Goal: Transaction & Acquisition: Purchase product/service

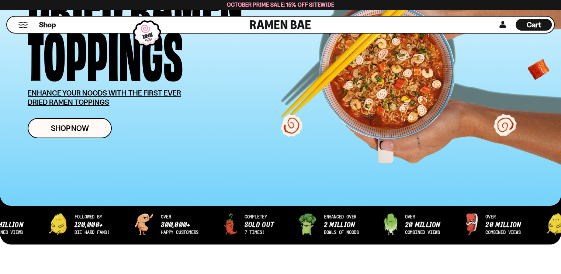
scroll to position [184, 0]
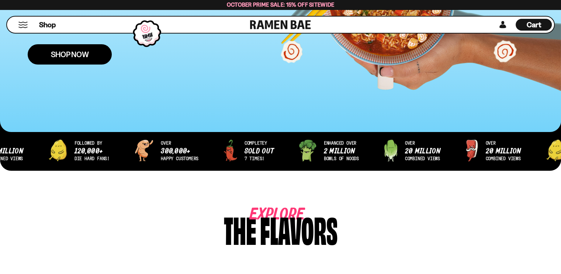
click at [62, 56] on span "Shop Now" at bounding box center [70, 55] width 38 height 8
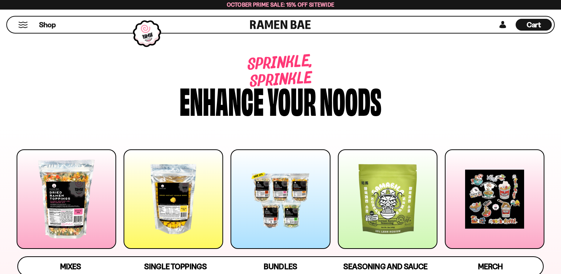
scroll to position [74, 0]
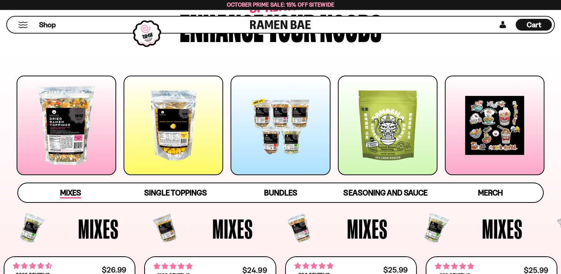
click at [69, 194] on span "Mixes" at bounding box center [70, 193] width 21 height 10
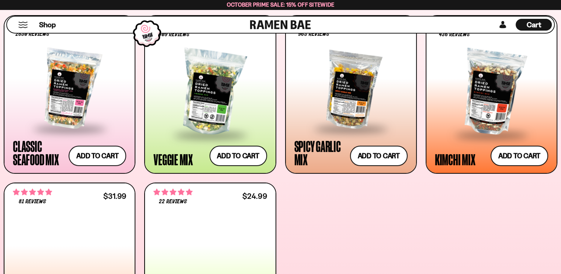
scroll to position [323, 0]
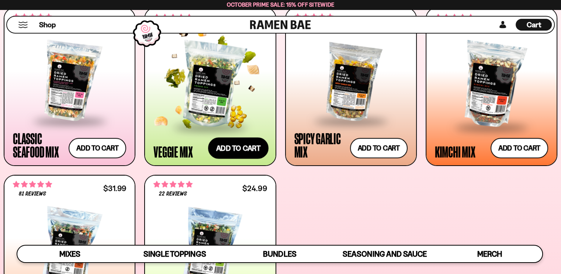
click at [225, 150] on button "Add to cart Add ― Regular price $24.99 Regular price Sale price $24.99 Unit pri…" at bounding box center [238, 148] width 60 height 21
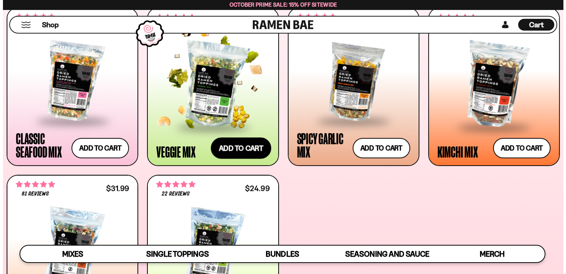
scroll to position [324, 0]
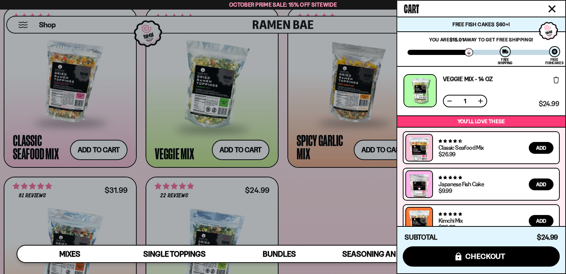
click at [551, 9] on icon "Close cart" at bounding box center [552, 9] width 7 height 7
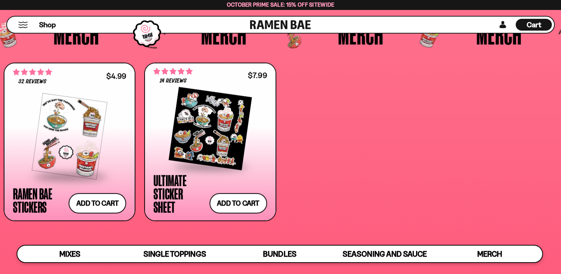
scroll to position [0, 0]
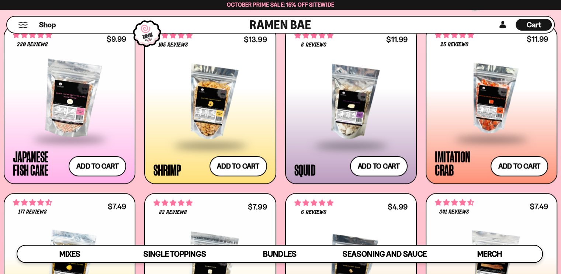
click at [216, 74] on div at bounding box center [209, 103] width 113 height 84
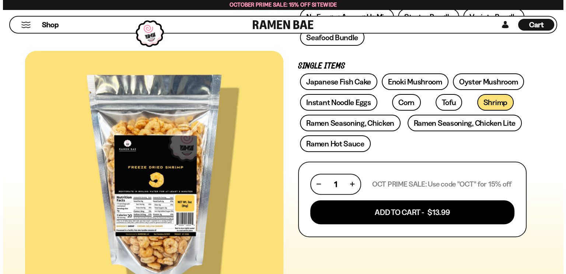
scroll to position [221, 0]
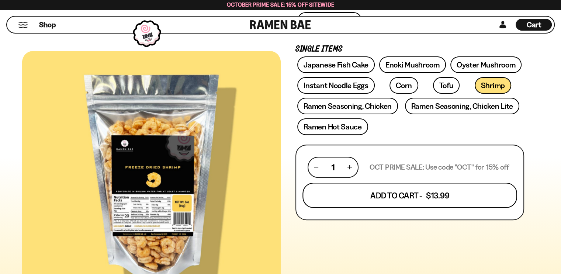
click at [414, 198] on button "Add To Cart - $13.99" at bounding box center [409, 195] width 215 height 25
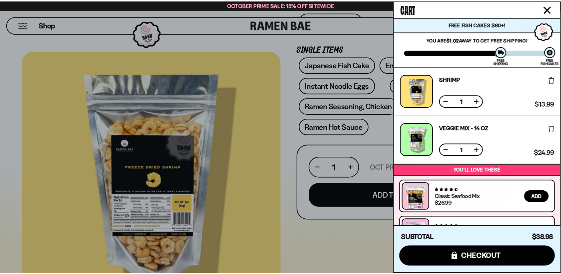
scroll to position [65, 0]
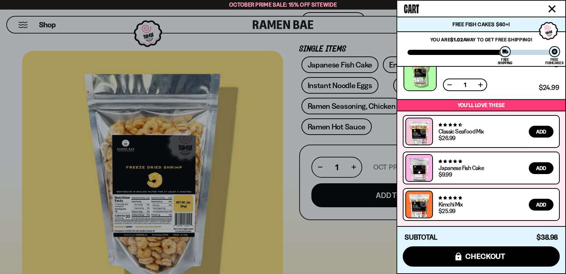
click at [551, 11] on icon "Close cart" at bounding box center [552, 8] width 7 height 7
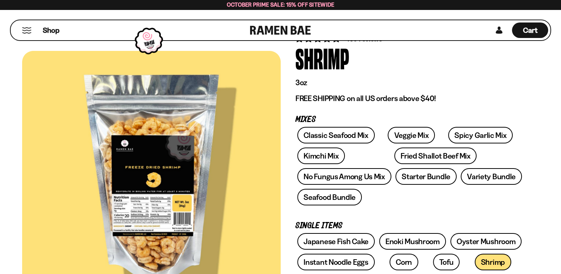
scroll to position [37, 0]
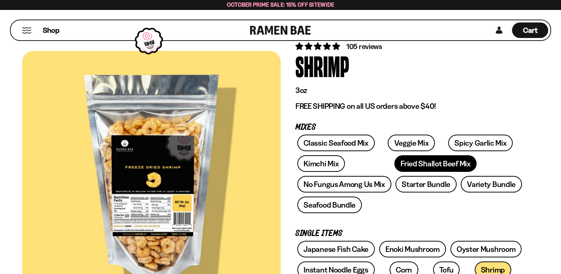
click at [394, 164] on link "Fried Shallot Beef Mix" at bounding box center [435, 163] width 82 height 17
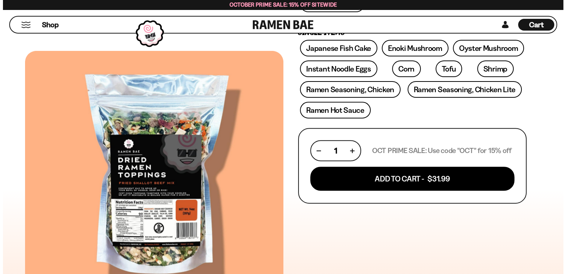
scroll to position [258, 0]
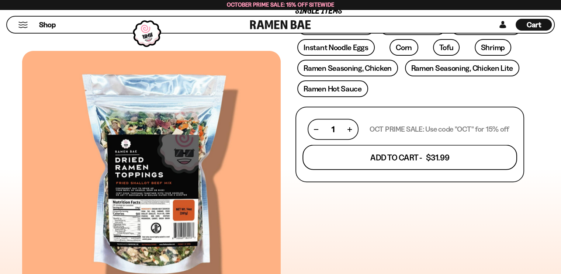
click at [407, 161] on button "Add To Cart - $31.99" at bounding box center [409, 157] width 215 height 25
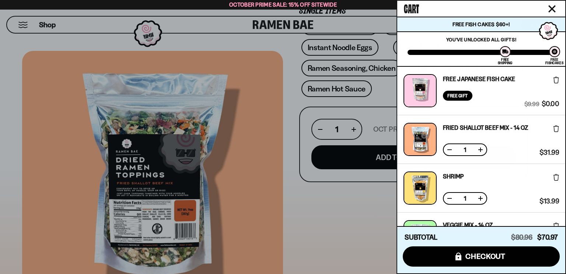
click at [554, 179] on icon at bounding box center [557, 177] width 6 height 7
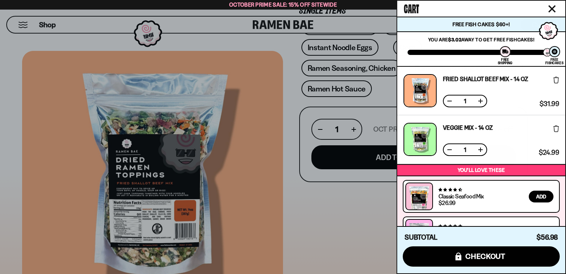
scroll to position [65, 0]
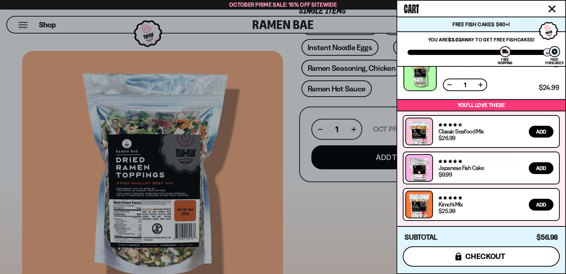
click at [511, 253] on button "icons8-lock checkout" at bounding box center [481, 256] width 157 height 20
